Goal: Transaction & Acquisition: Purchase product/service

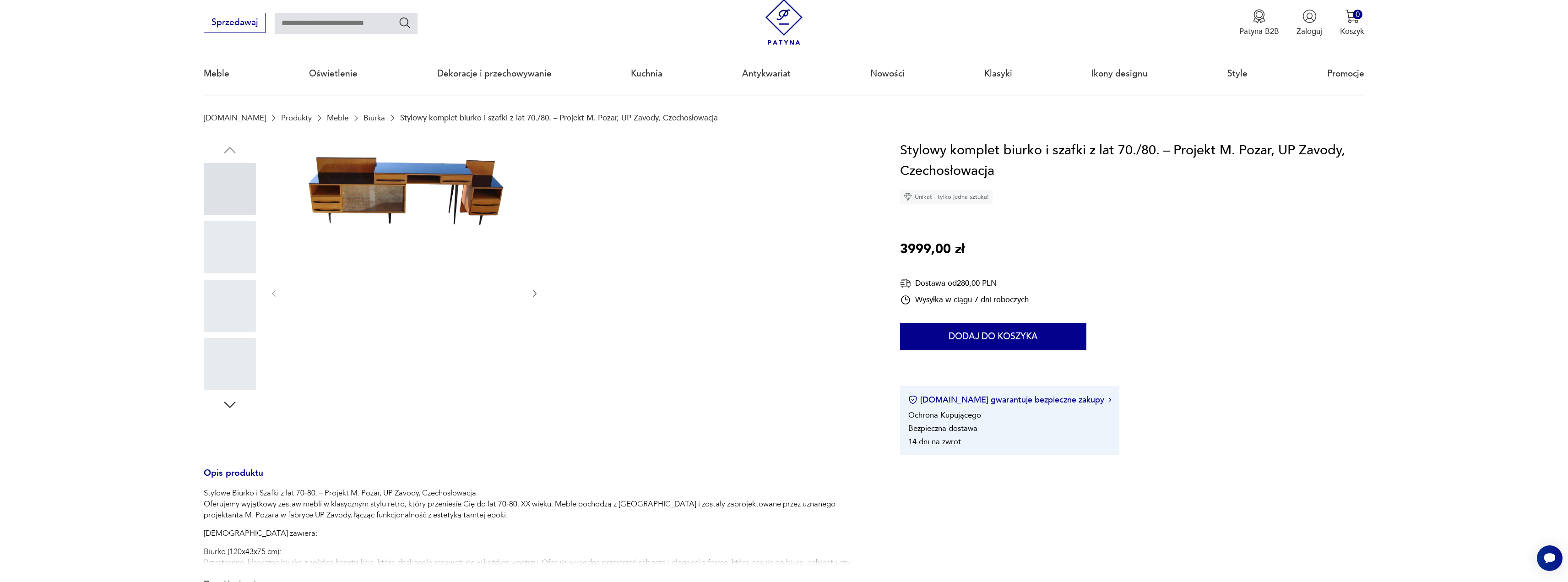
scroll to position [23, 0]
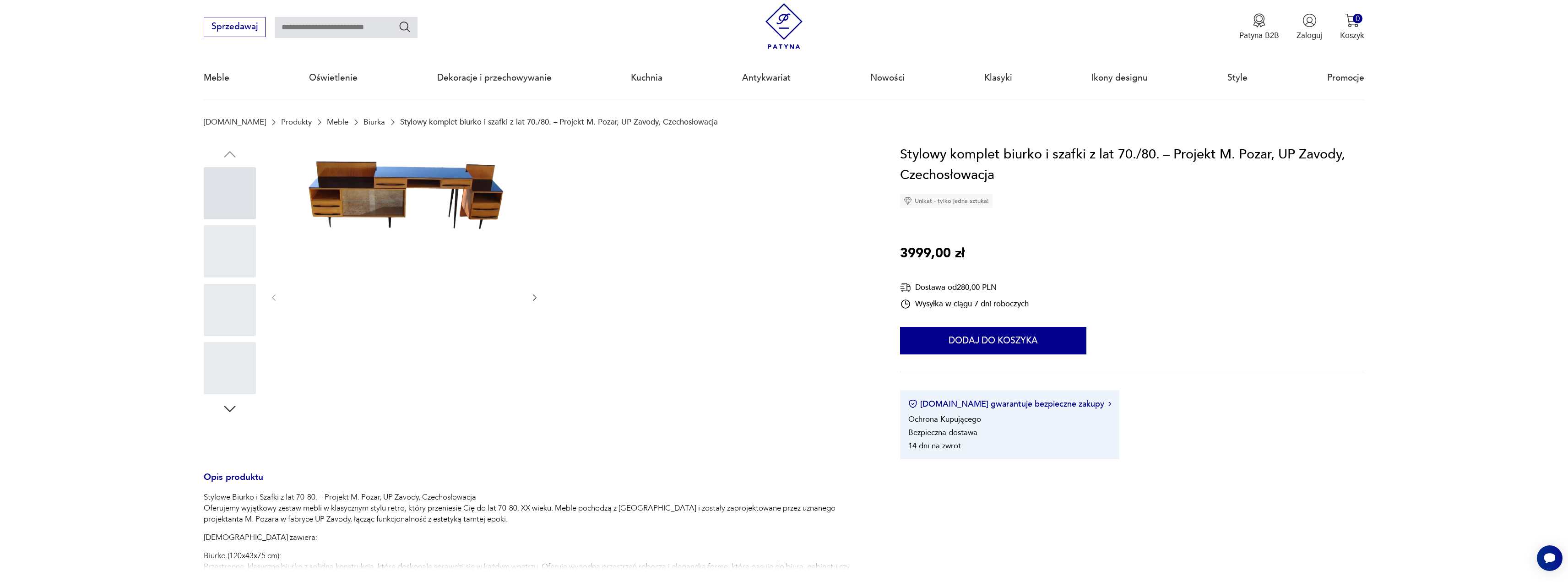
click at [225, 198] on div at bounding box center [230, 194] width 52 height 52
click at [534, 296] on icon "button" at bounding box center [534, 297] width 9 height 9
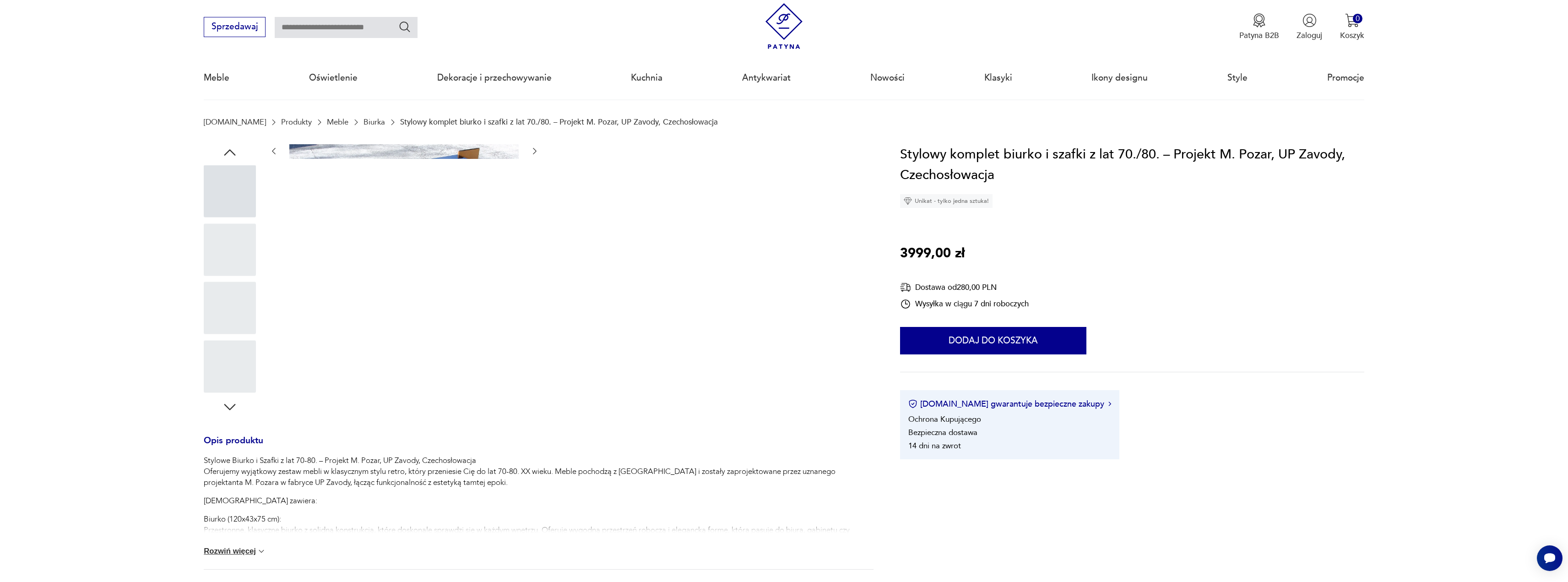
click at [533, 152] on icon "button" at bounding box center [534, 151] width 9 height 9
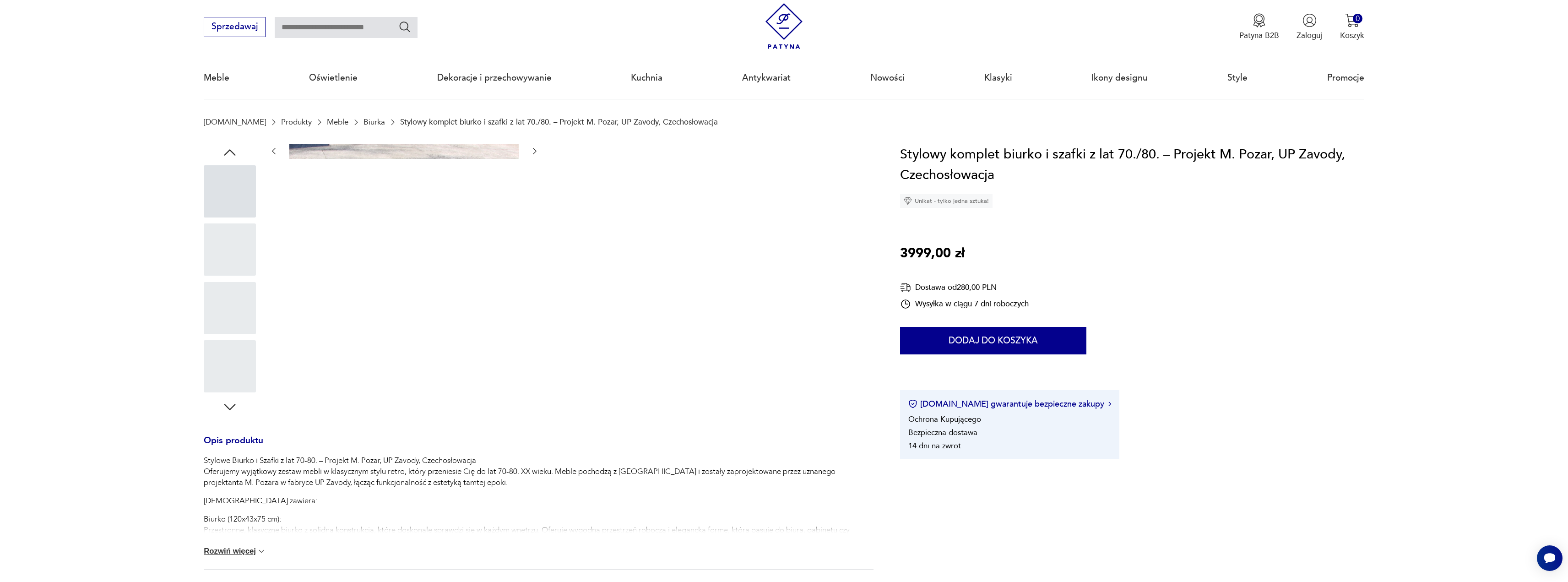
click at [533, 152] on icon "button" at bounding box center [534, 151] width 9 height 9
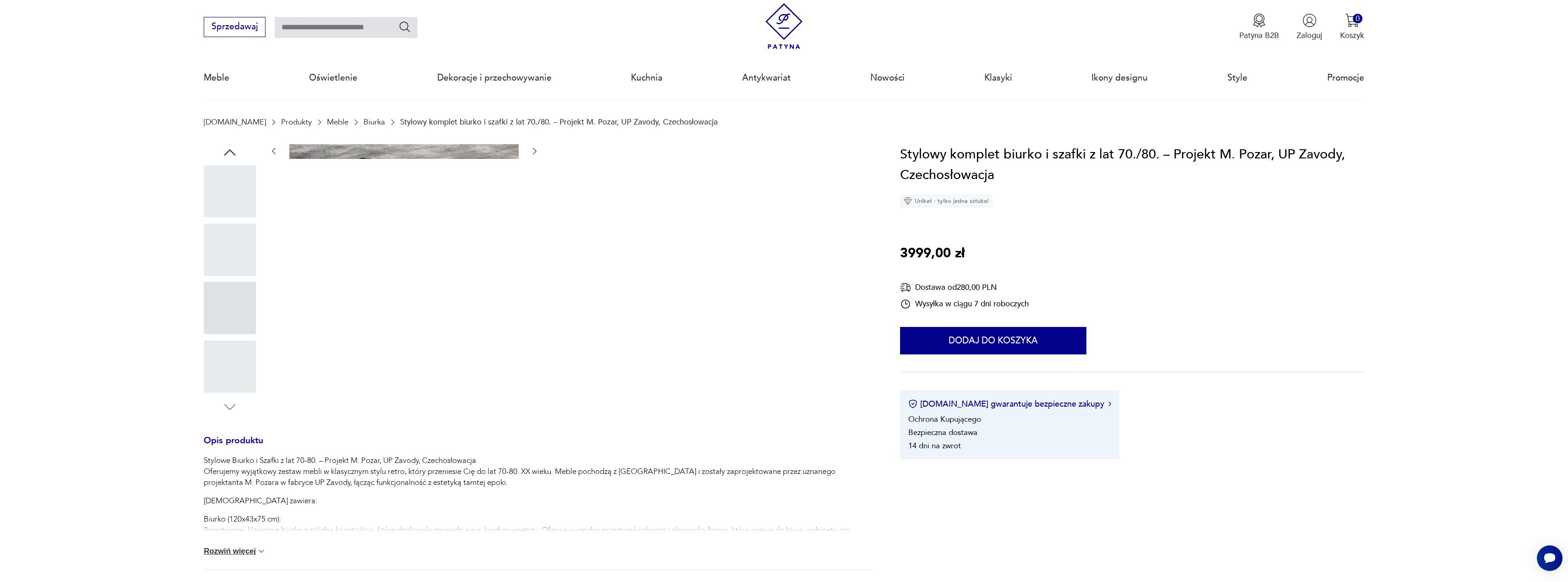
click at [533, 152] on icon "button" at bounding box center [534, 151] width 9 height 9
